Goal: Information Seeking & Learning: Find contact information

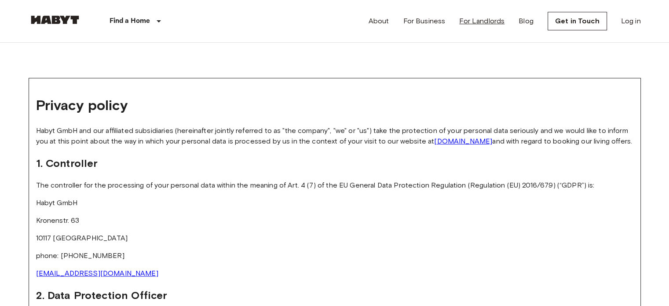
click at [489, 25] on link "For Landlords" at bounding box center [482, 21] width 45 height 11
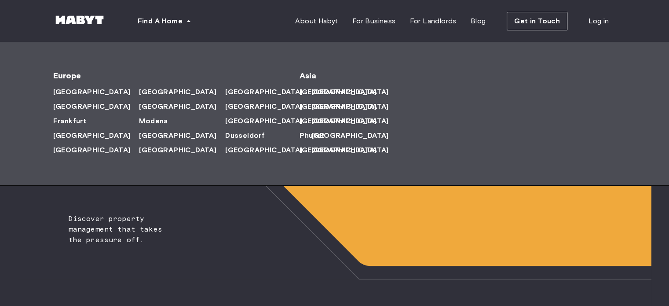
scroll to position [44, 0]
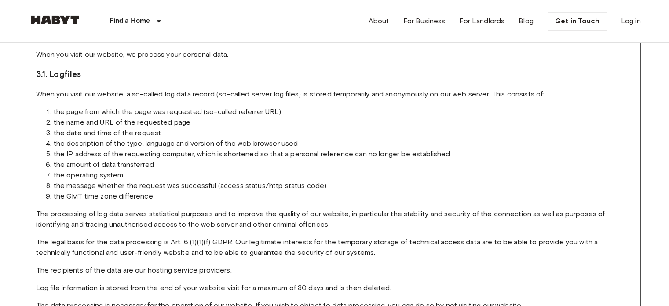
scroll to position [308, 0]
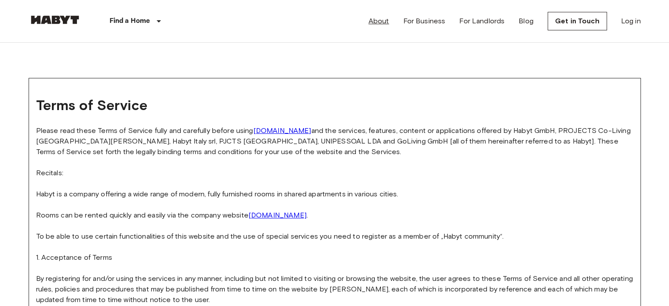
click at [390, 24] on link "About" at bounding box center [379, 21] width 21 height 11
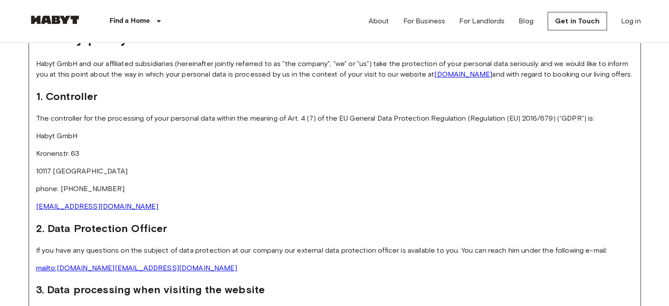
scroll to position [88, 0]
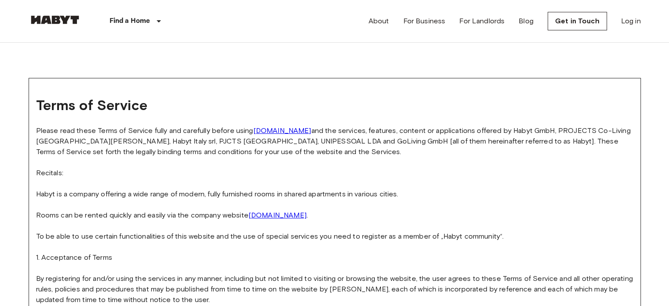
click at [271, 216] on link "[DOMAIN_NAME]" at bounding box center [278, 215] width 58 height 8
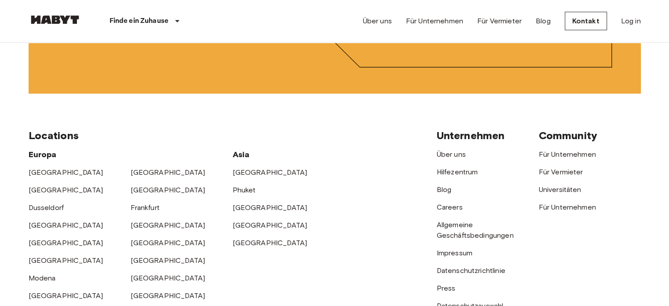
scroll to position [2289, 0]
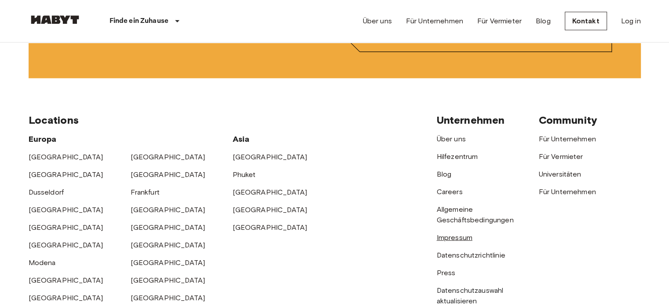
click at [462, 242] on link "Impressum" at bounding box center [455, 237] width 36 height 8
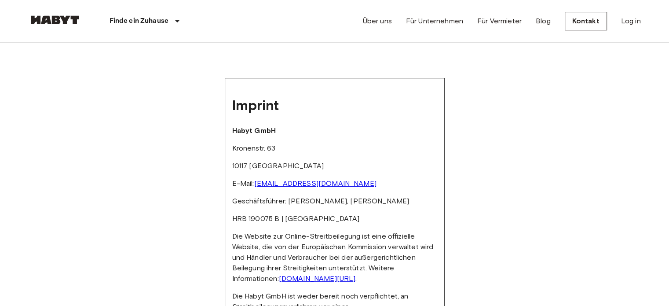
scroll to position [44, 0]
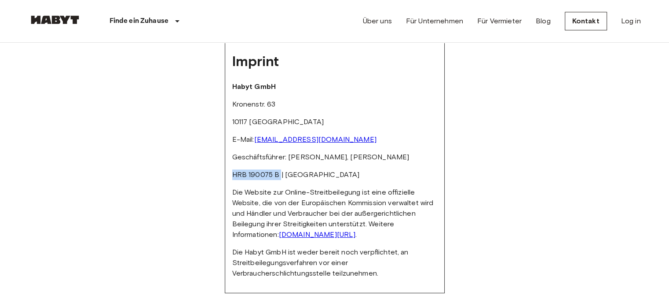
drag, startPoint x: 232, startPoint y: 174, endPoint x: 282, endPoint y: 175, distance: 49.8
click at [282, 175] on p "HRB 190075 B | [GEOGRAPHIC_DATA]" at bounding box center [334, 174] width 205 height 11
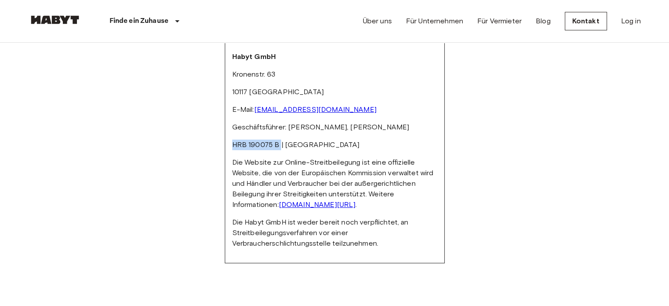
scroll to position [88, 0]
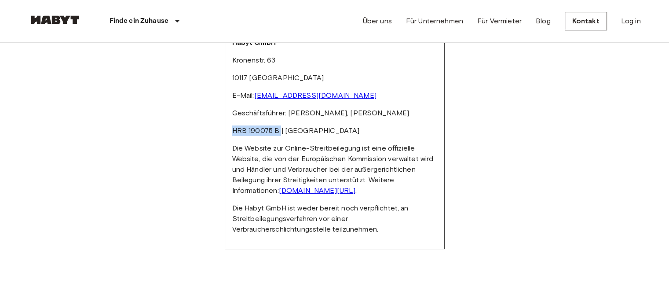
copy p "HRB 190075 B"
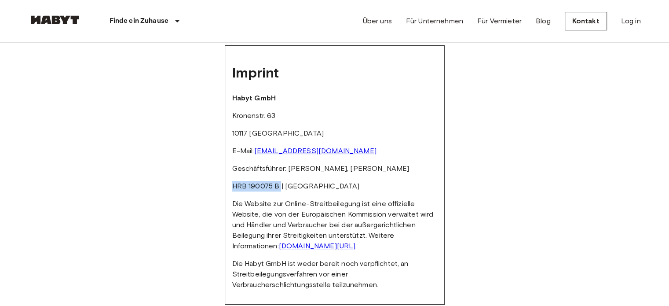
scroll to position [0, 0]
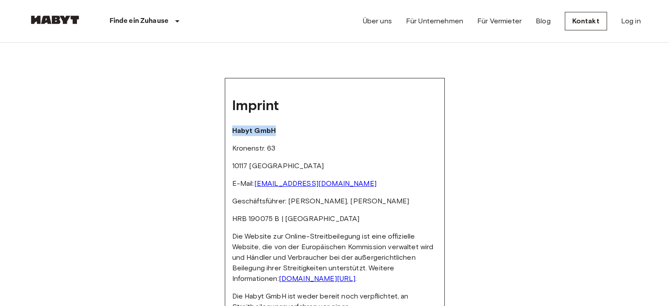
drag, startPoint x: 233, startPoint y: 132, endPoint x: 286, endPoint y: 130, distance: 52.8
click at [286, 130] on p "Habyt GmbH" at bounding box center [334, 130] width 205 height 11
copy strong "Habyt GmbH"
drag, startPoint x: 232, startPoint y: 147, endPoint x: 281, endPoint y: 147, distance: 49.3
click at [281, 147] on div "Imprint Habyt GmbH [STREET_ADDRESS] E-Mail: [EMAIL_ADDRESS][DOMAIN_NAME] Geschä…" at bounding box center [335, 207] width 220 height 259
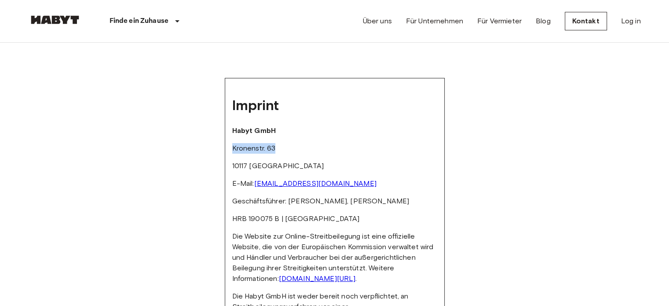
copy p "Kronenstr. 63"
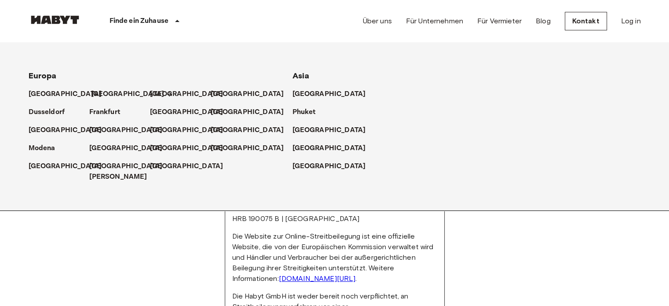
click at [99, 98] on p "[GEOGRAPHIC_DATA]" at bounding box center [128, 94] width 74 height 11
click at [98, 95] on p "[GEOGRAPHIC_DATA]" at bounding box center [128, 94] width 74 height 11
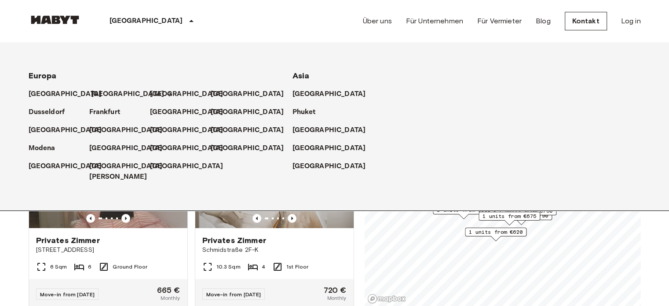
click at [95, 95] on p "[GEOGRAPHIC_DATA]" at bounding box center [128, 94] width 74 height 11
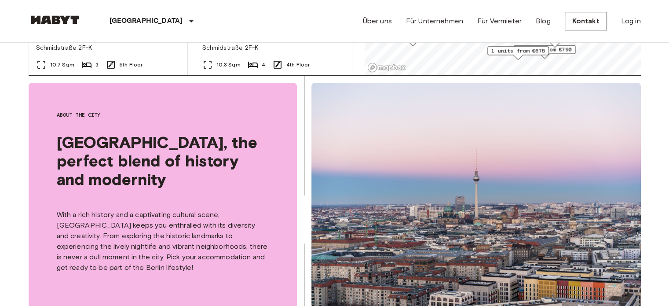
scroll to position [264, 0]
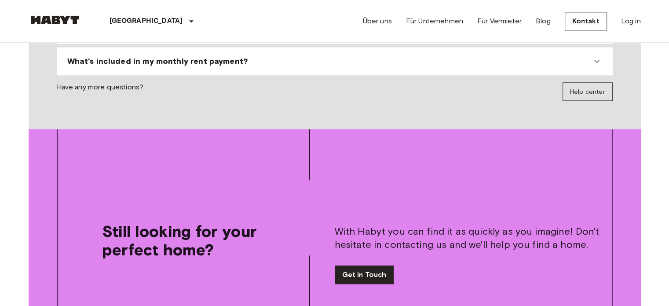
scroll to position [924, 0]
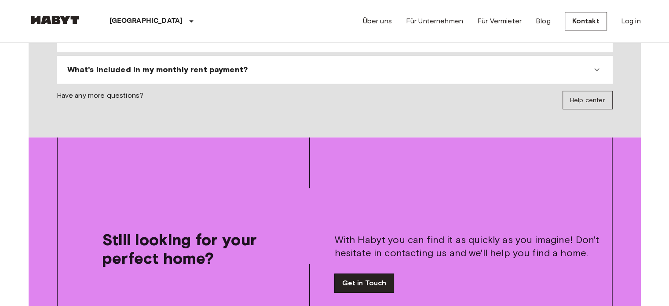
click at [353, 274] on link "Get in Touch" at bounding box center [364, 283] width 59 height 18
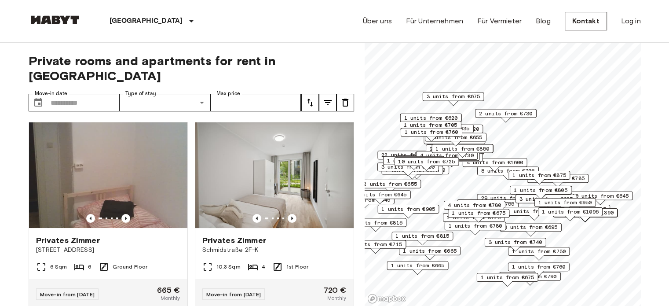
scroll to position [924, 0]
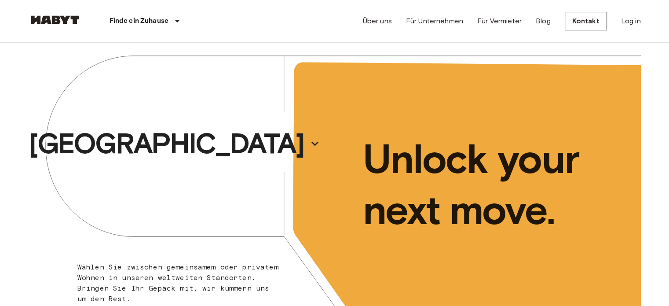
scroll to position [2289, 0]
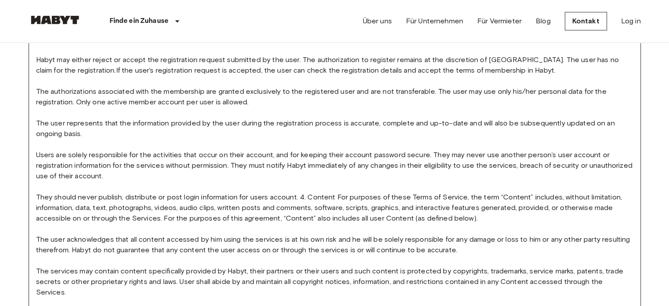
scroll to position [660, 0]
